Goal: Task Accomplishment & Management: Manage account settings

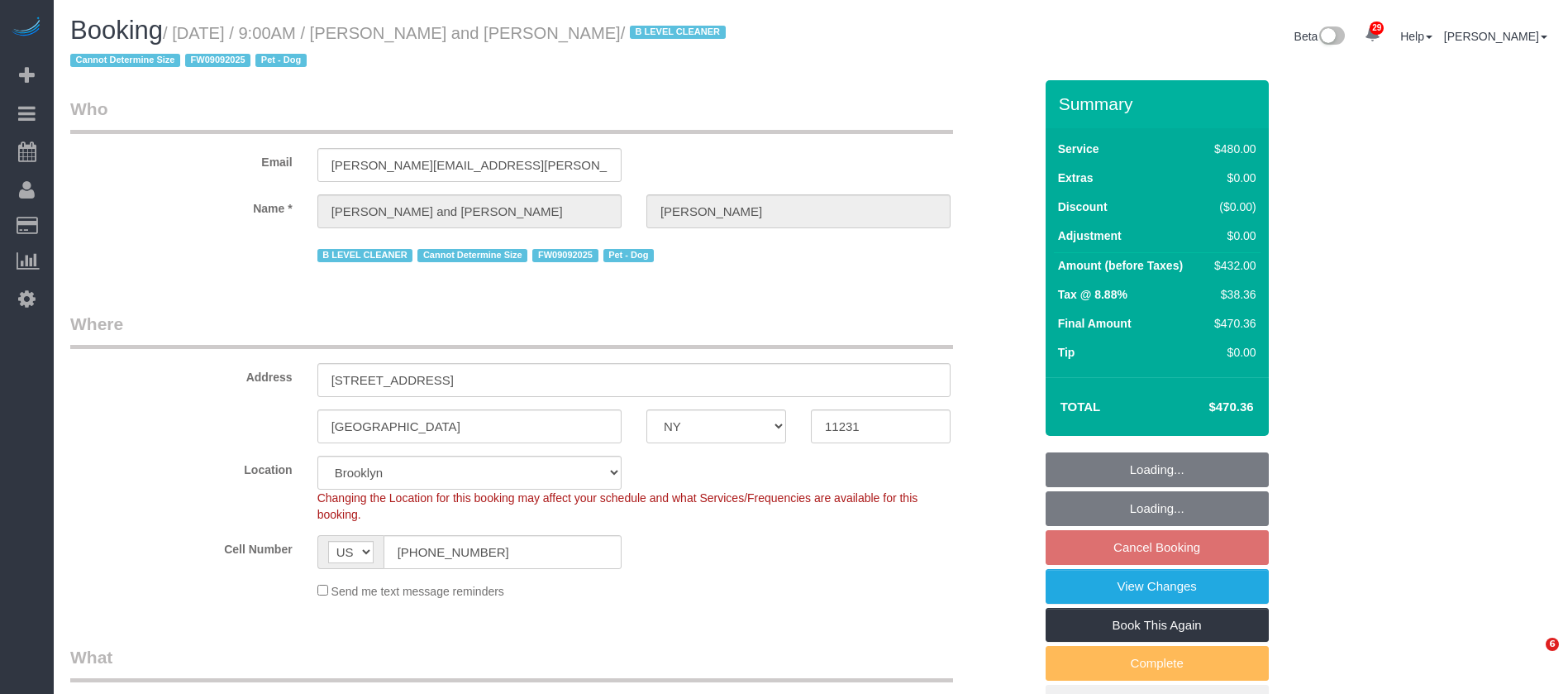
select select "NY"
select select "2"
select select "180"
select select "spot62"
select select "number:57"
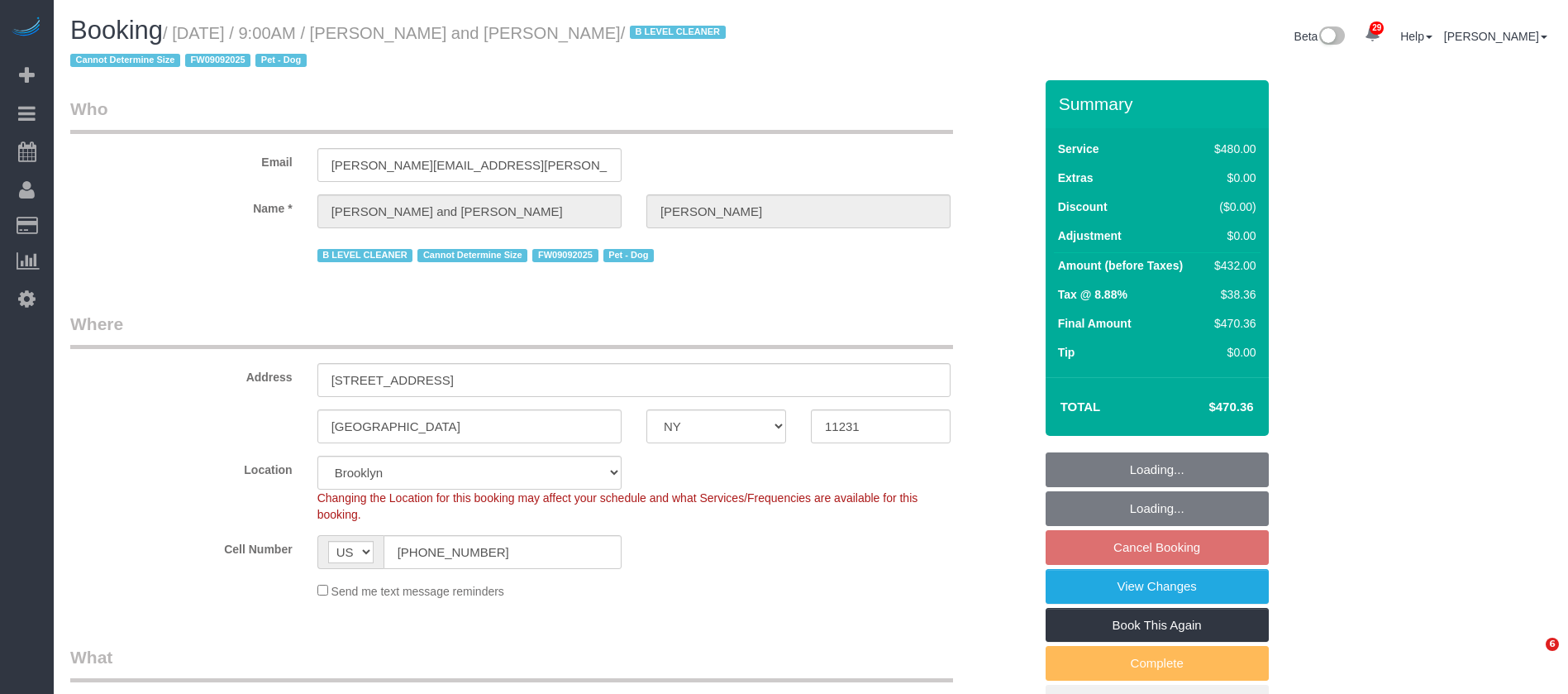
select select "number:72"
select select "number:13"
select select "number:5"
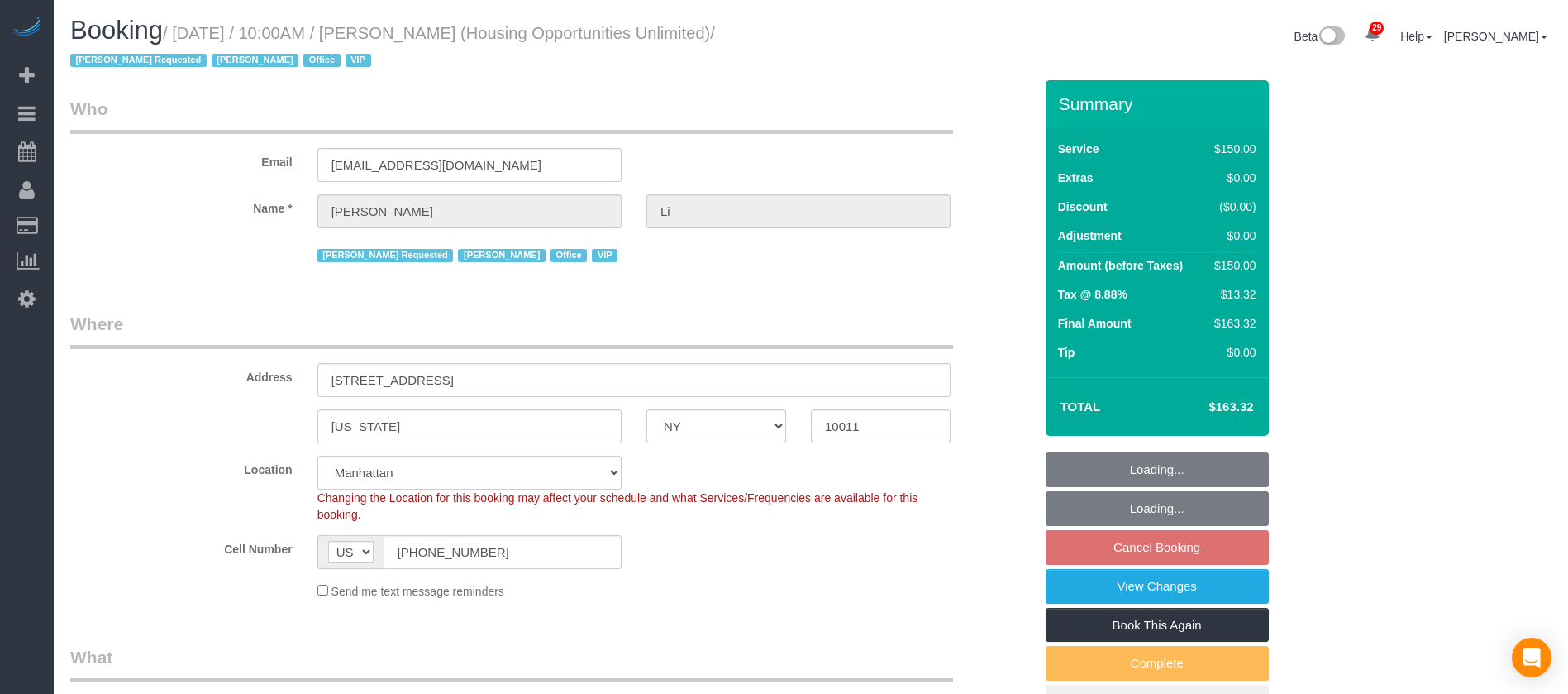
select select "NY"
select select "150"
select select "string:paypal"
select select "spot61"
select select "number:89"
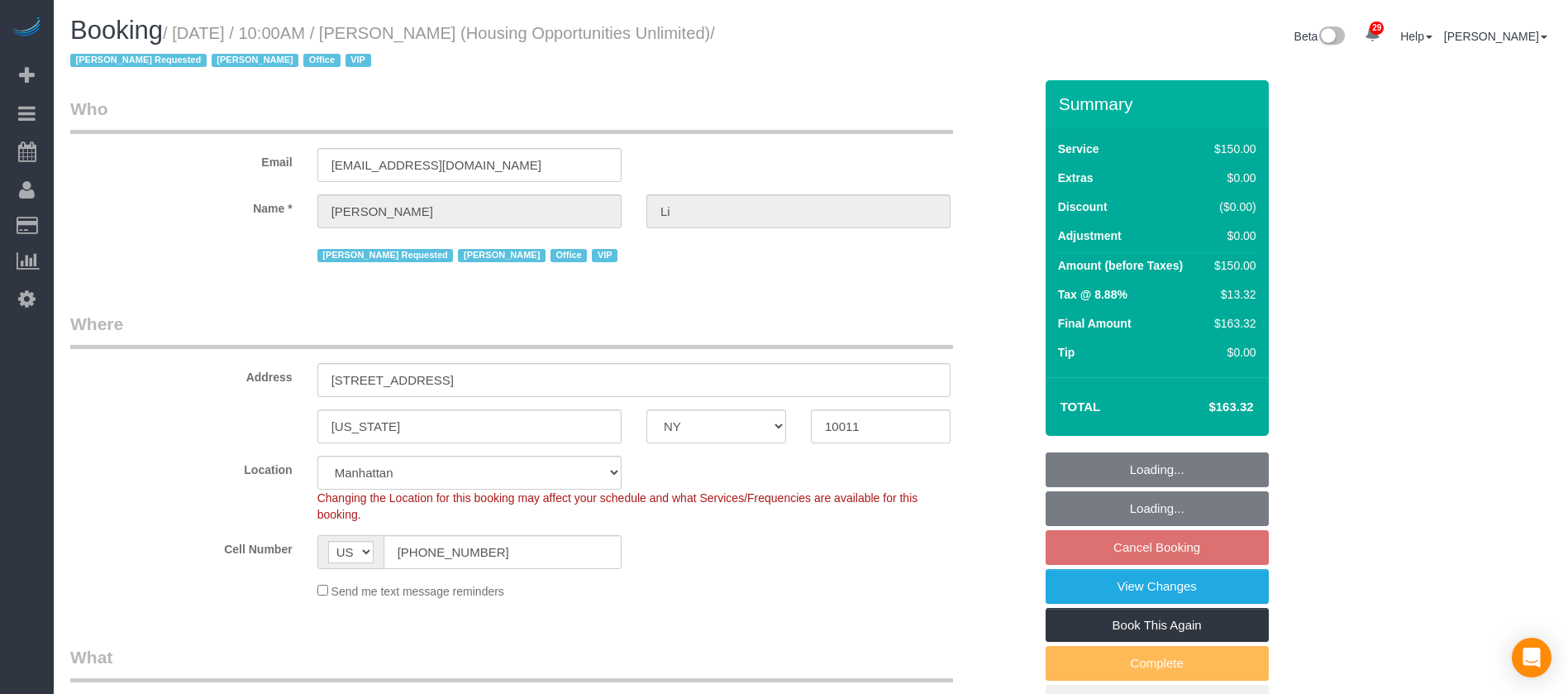
select select "number:90"
select select "number:15"
select select "number:7"
select select "54898"
